Goal: Transaction & Acquisition: Purchase product/service

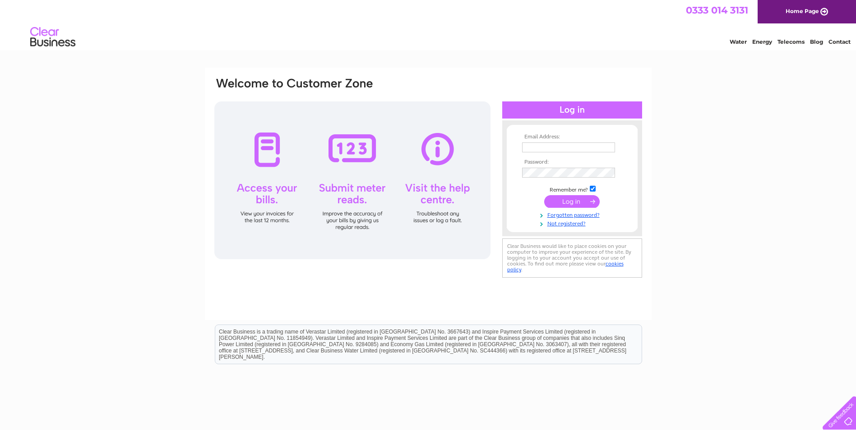
type input "[EMAIL_ADDRESS][DOMAIN_NAME]"
click at [578, 199] on input "submit" at bounding box center [571, 201] width 55 height 13
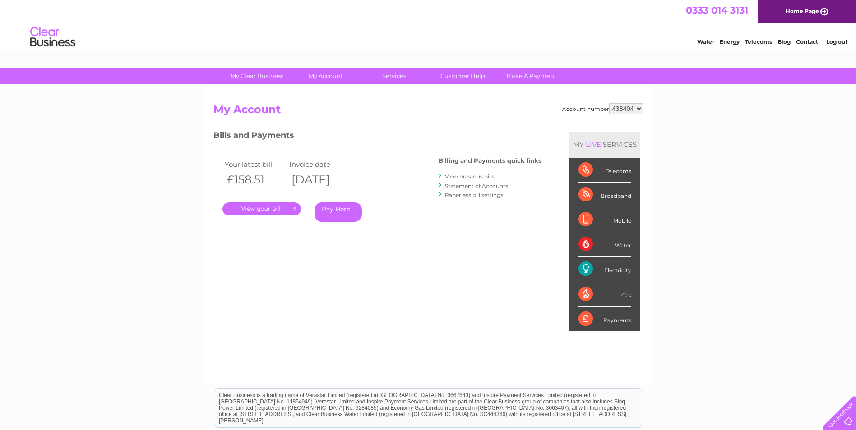
click at [392, 152] on div "Your latest bill Invoice date £158.51 11/08/2025 . Pay Here" at bounding box center [312, 192] width 198 height 86
drag, startPoint x: 392, startPoint y: 152, endPoint x: 405, endPoint y: 203, distance: 52.6
click at [405, 203] on div "Your latest bill Invoice date £158.51 11/08/2025 . Pay Here" at bounding box center [312, 192] width 198 height 86
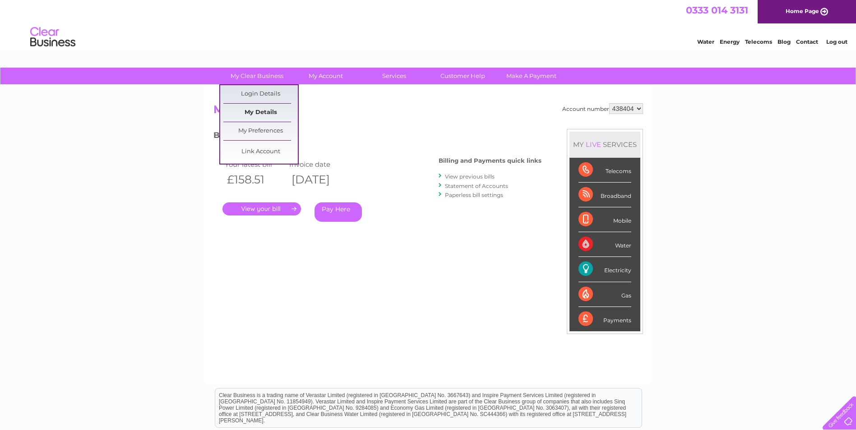
click at [263, 110] on link "My Details" at bounding box center [260, 113] width 74 height 18
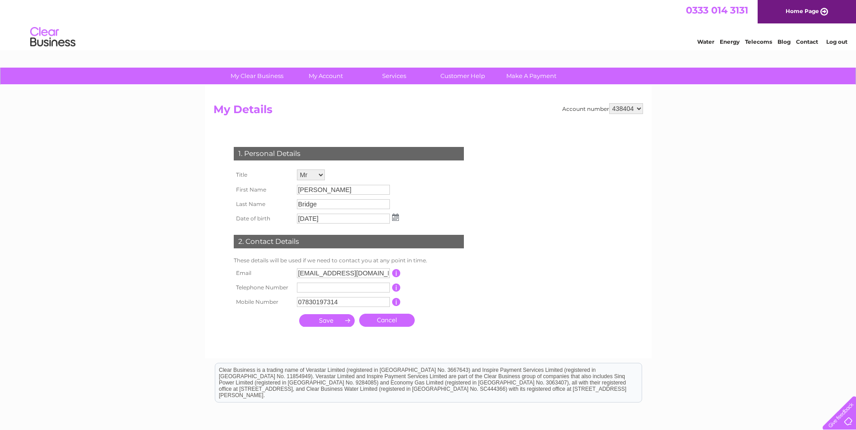
click at [171, 129] on div "My Clear Business Login Details My Details My Preferences Link Account My Accou…" at bounding box center [428, 290] width 856 height 445
click at [499, 155] on form "Account number 438404 My Details 1. Personal Details Title Mr Mrs Ms Miss Dr Re…" at bounding box center [427, 226] width 429 height 246
click at [714, 304] on div "My Clear Business Login Details My Details My Preferences Link Account My Accou…" at bounding box center [428, 290] width 856 height 445
drag, startPoint x: 327, startPoint y: 73, endPoint x: 114, endPoint y: 132, distance: 220.4
click at [114, 132] on div "My Clear Business Login Details My Details My Preferences Link Account My Accou…" at bounding box center [428, 290] width 856 height 445
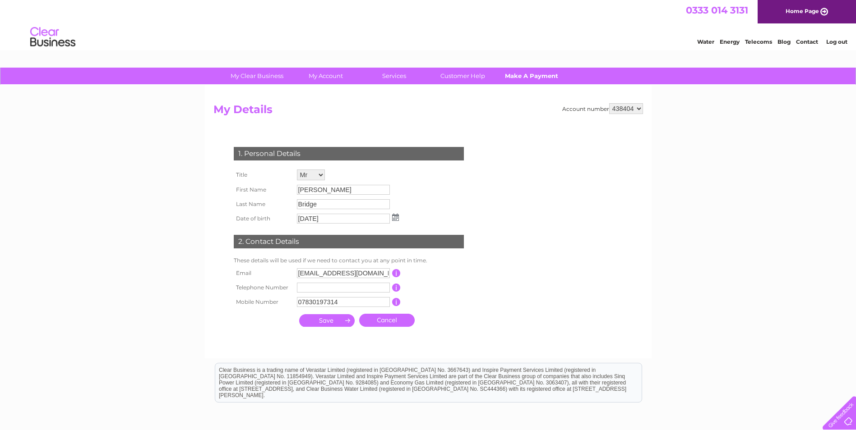
click at [531, 75] on link "Make A Payment" at bounding box center [531, 76] width 74 height 17
click at [821, 10] on link "Home Page" at bounding box center [806, 11] width 98 height 23
